Goal: Information Seeking & Learning: Learn about a topic

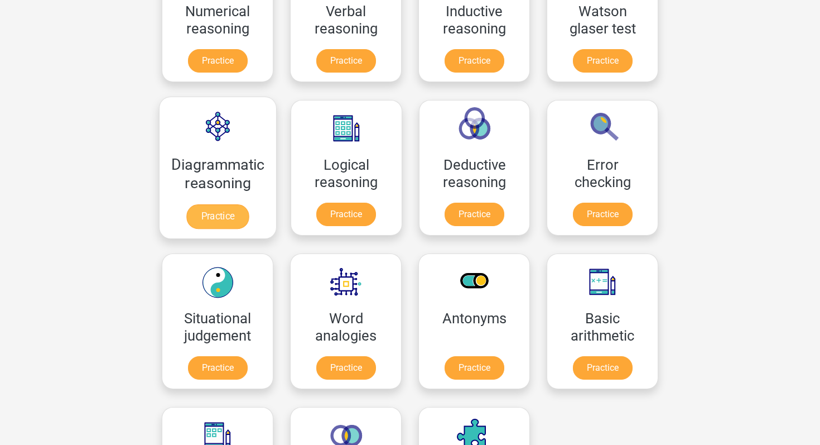
scroll to position [278, 0]
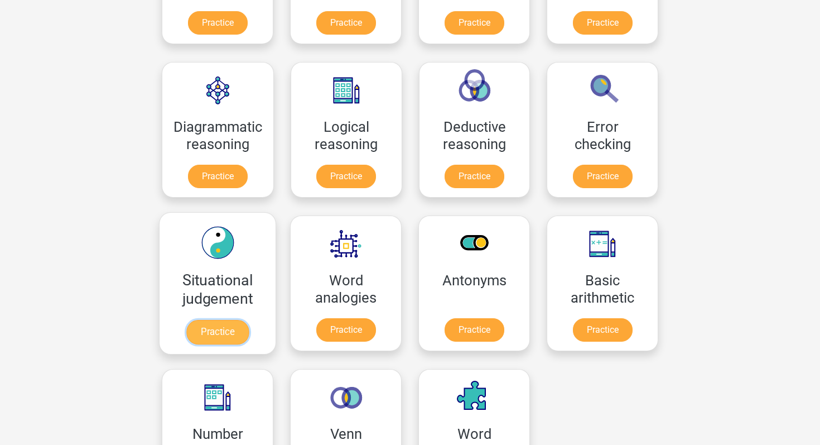
click at [203, 325] on link "Practice" at bounding box center [217, 332] width 63 height 25
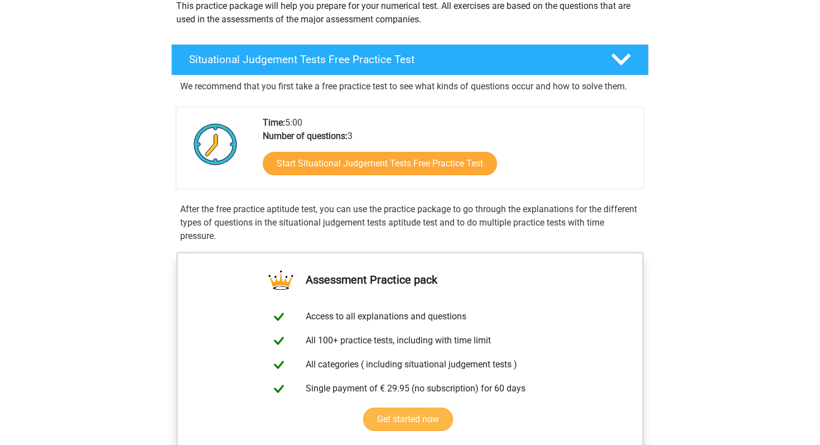
scroll to position [145, 0]
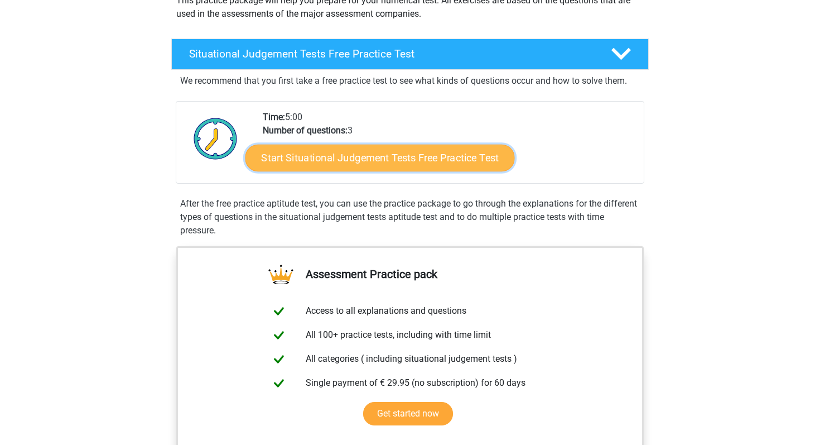
click at [404, 150] on link "Start Situational Judgement Tests Free Practice Test" at bounding box center [381, 158] width 270 height 27
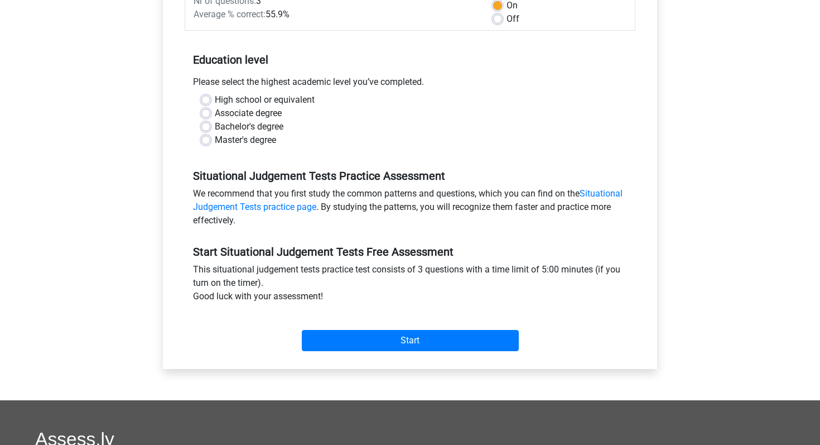
scroll to position [205, 0]
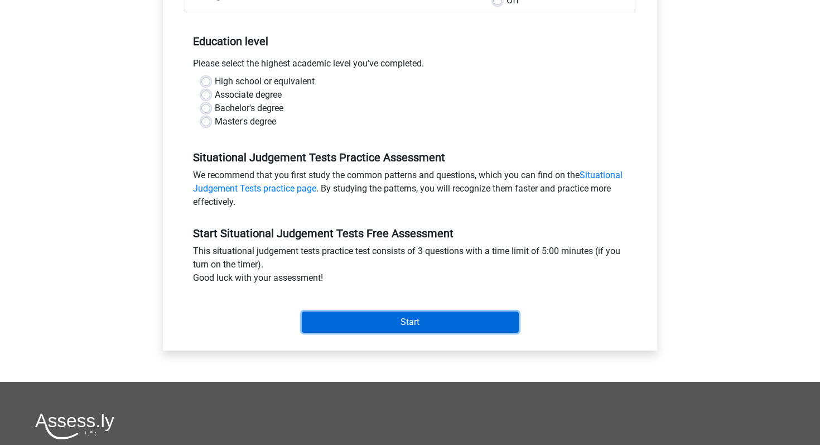
click at [387, 323] on input "Start" at bounding box center [410, 321] width 217 height 21
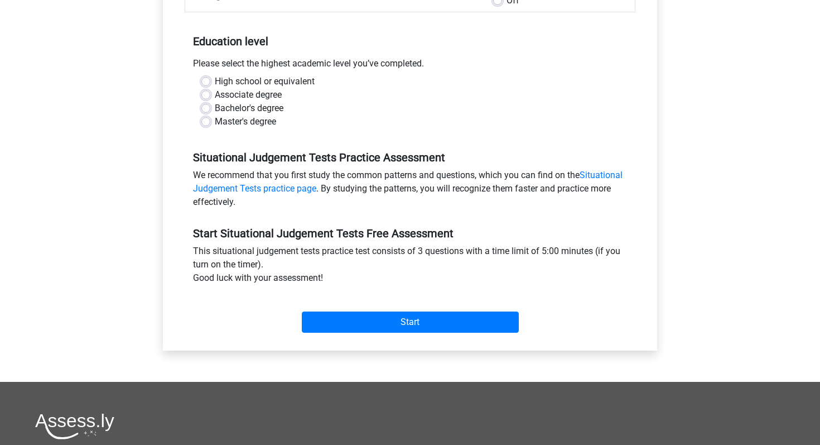
click at [215, 79] on label "High school or equivalent" at bounding box center [265, 81] width 100 height 13
click at [206, 79] on input "High school or equivalent" at bounding box center [205, 80] width 9 height 11
radio input "true"
click at [215, 83] on label "High school or equivalent" at bounding box center [265, 81] width 100 height 13
click at [208, 83] on input "High school or equivalent" at bounding box center [205, 80] width 9 height 11
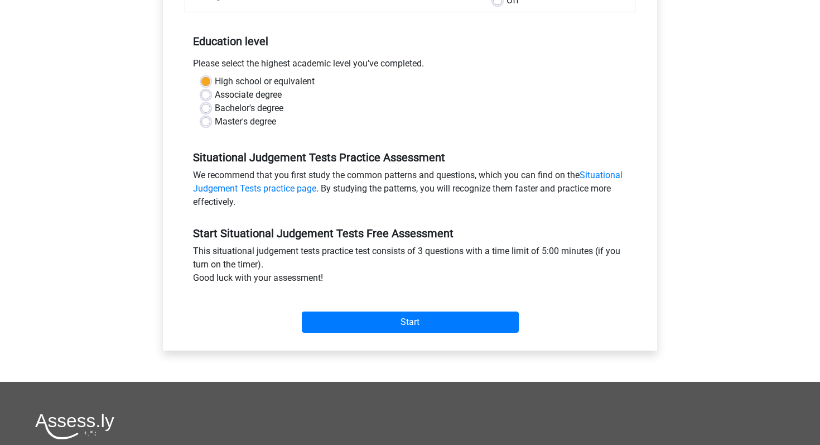
click at [107, 199] on div "Register Nederlands English" at bounding box center [410, 236] width 820 height 882
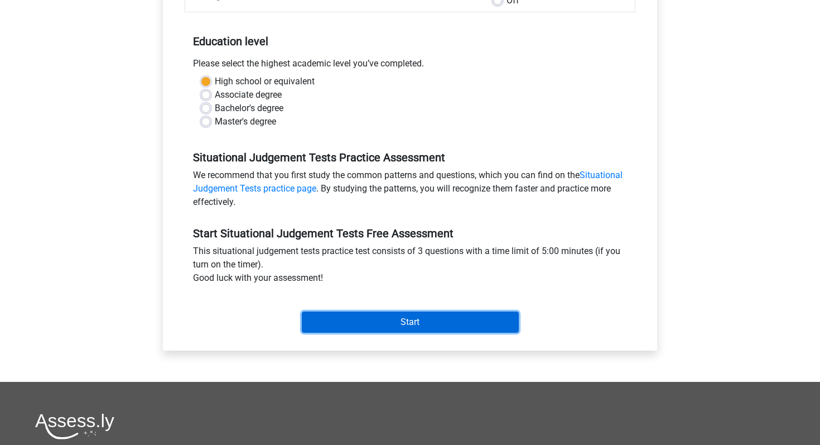
click at [409, 329] on input "Start" at bounding box center [410, 321] width 217 height 21
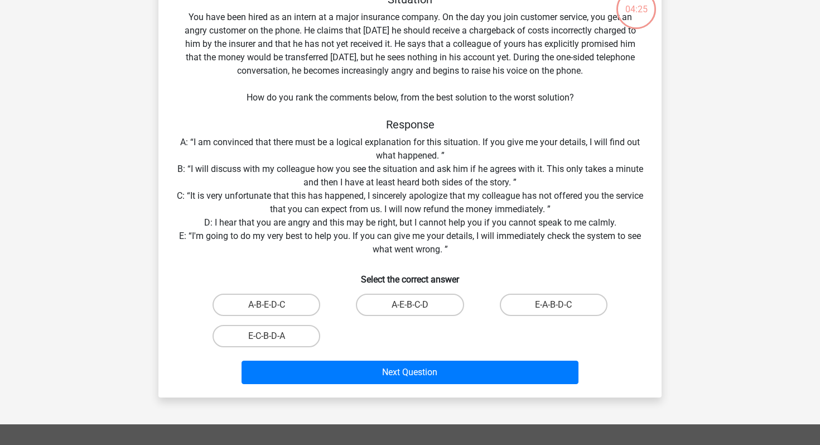
scroll to position [80, 0]
